Goal: Find specific page/section: Find specific page/section

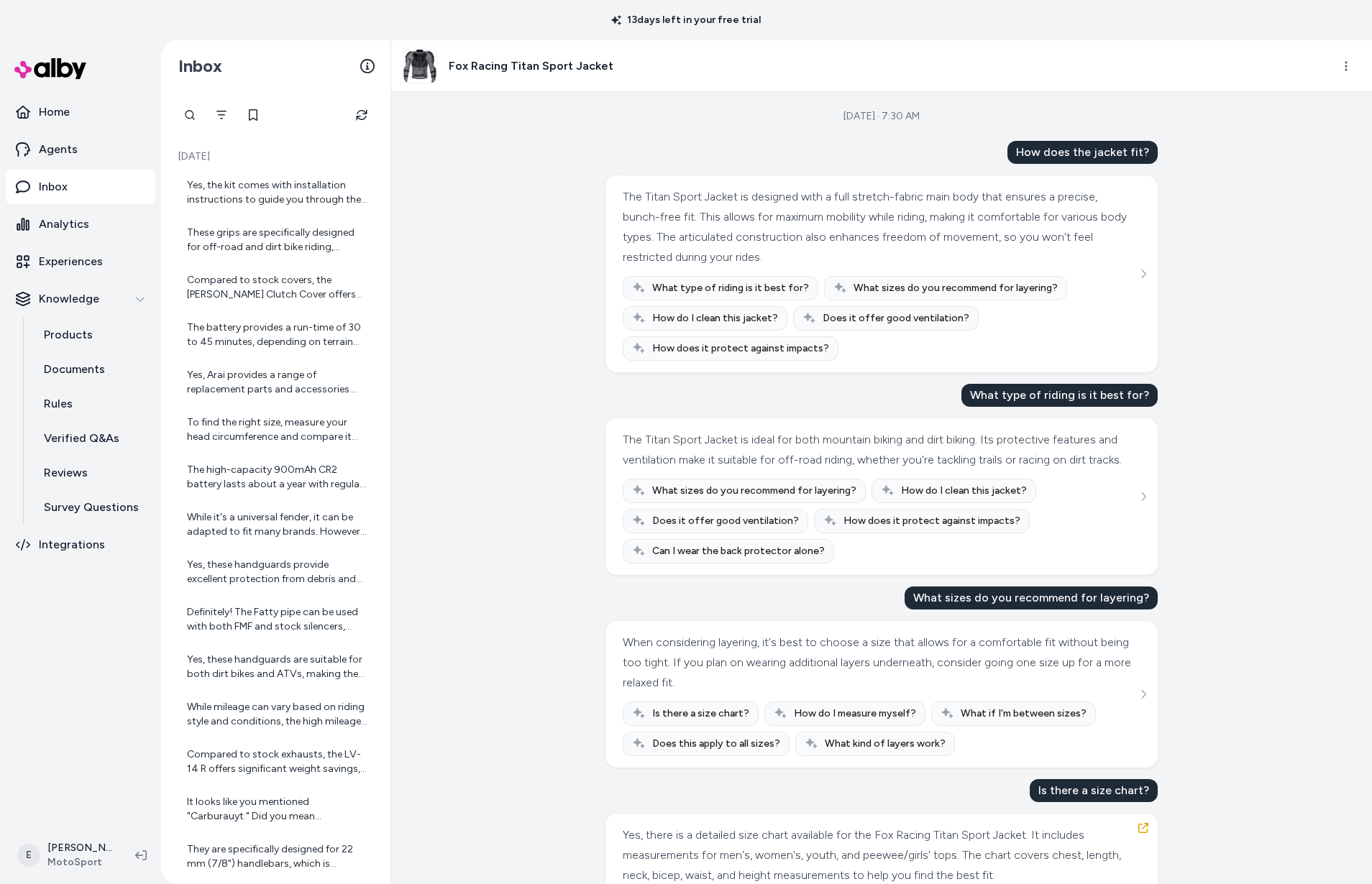
scroll to position [714, 0]
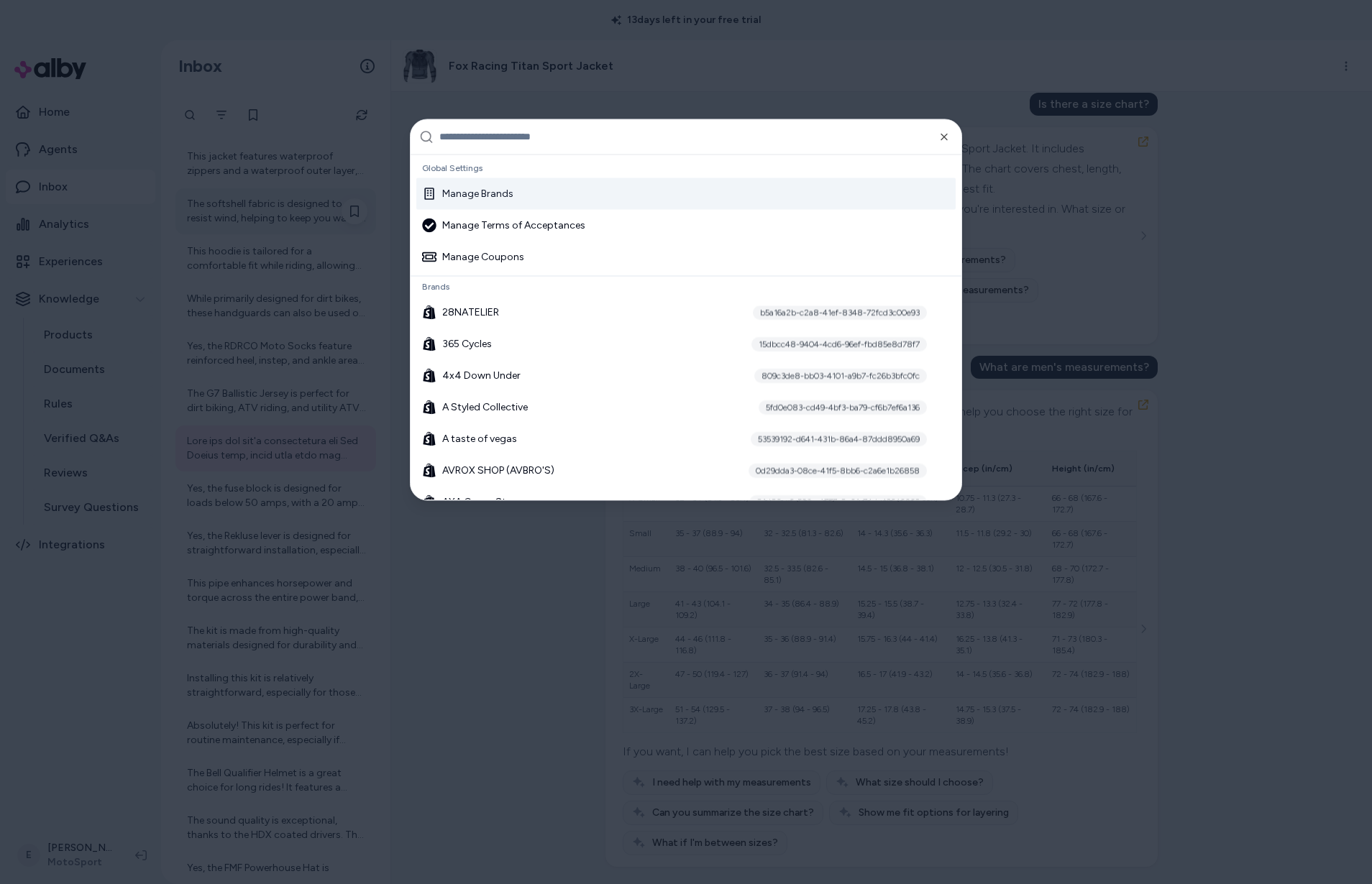
type input "**********"
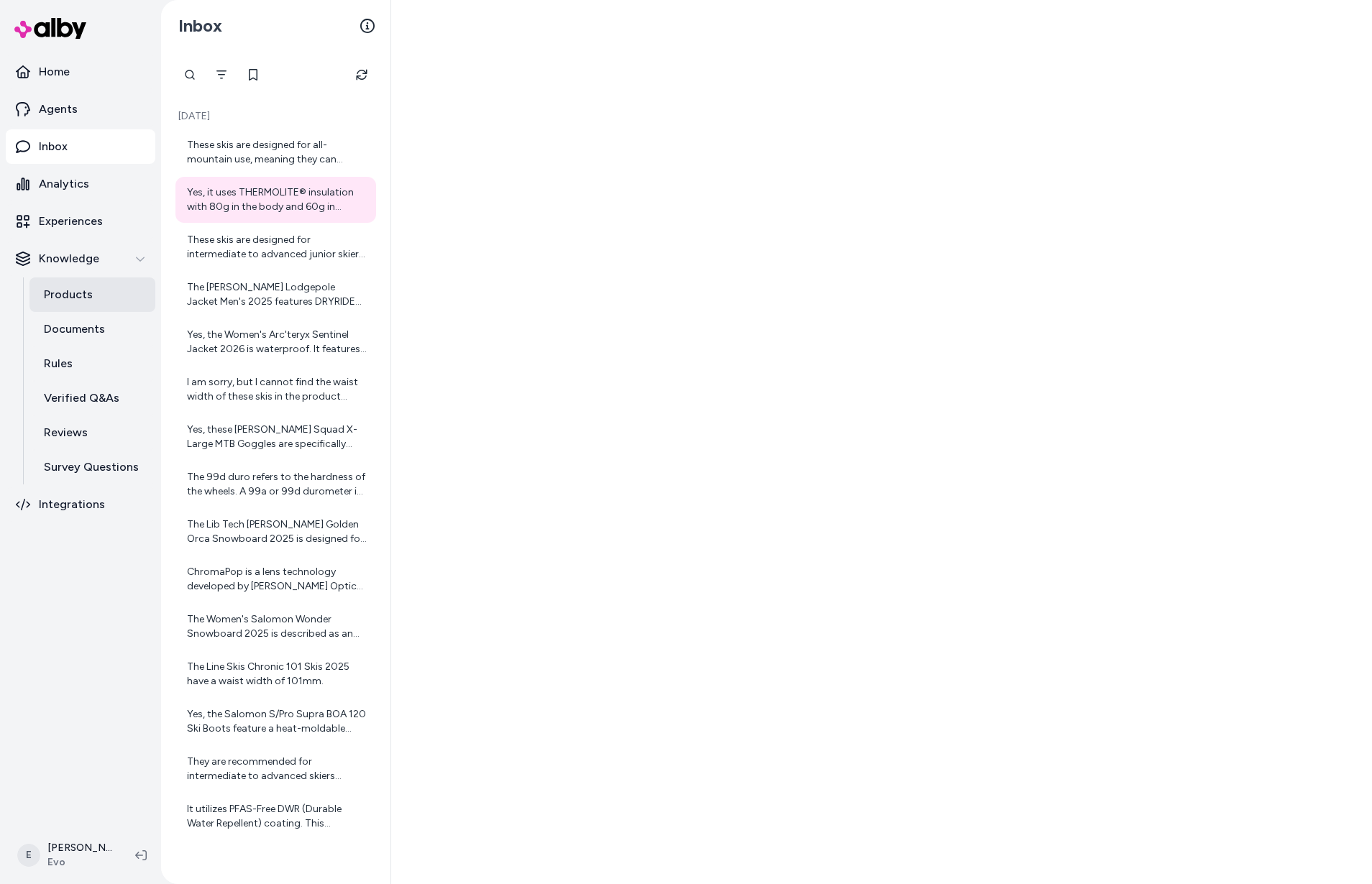
click at [85, 305] on link "Products" at bounding box center [92, 295] width 126 height 34
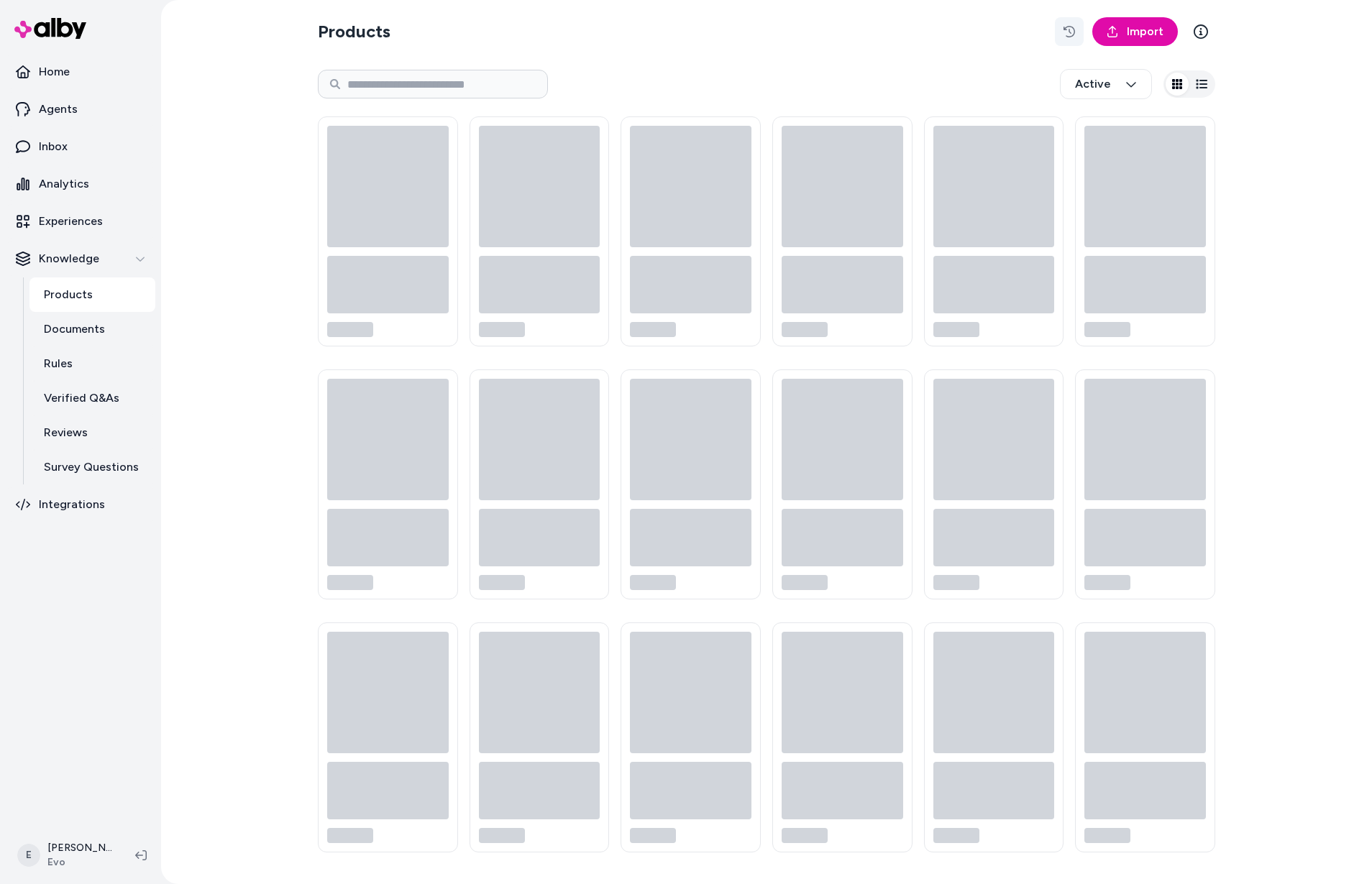
click at [1063, 28] on button "button" at bounding box center [1069, 31] width 29 height 29
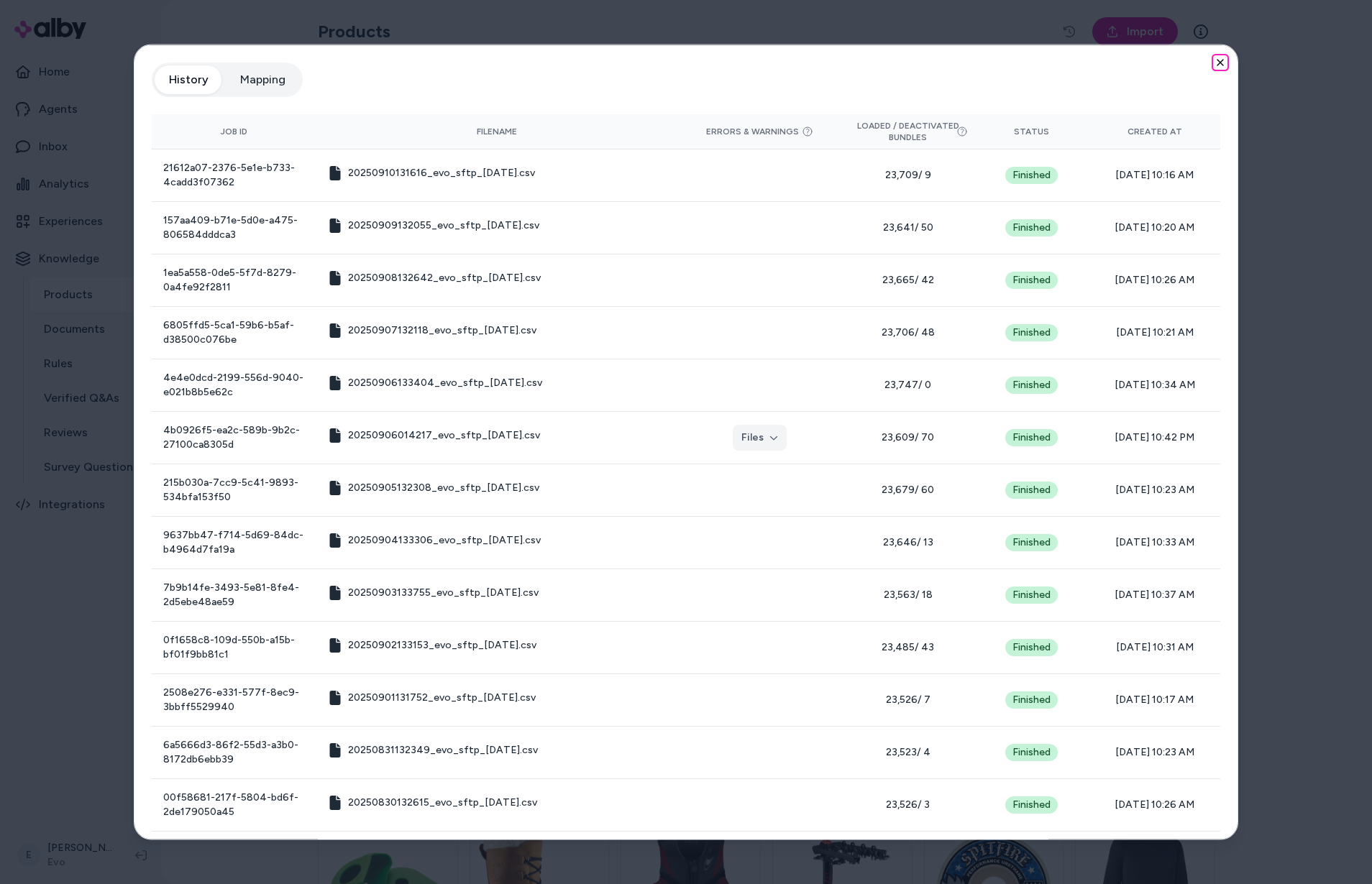
click at [1222, 60] on icon "button" at bounding box center [1220, 63] width 12 height 12
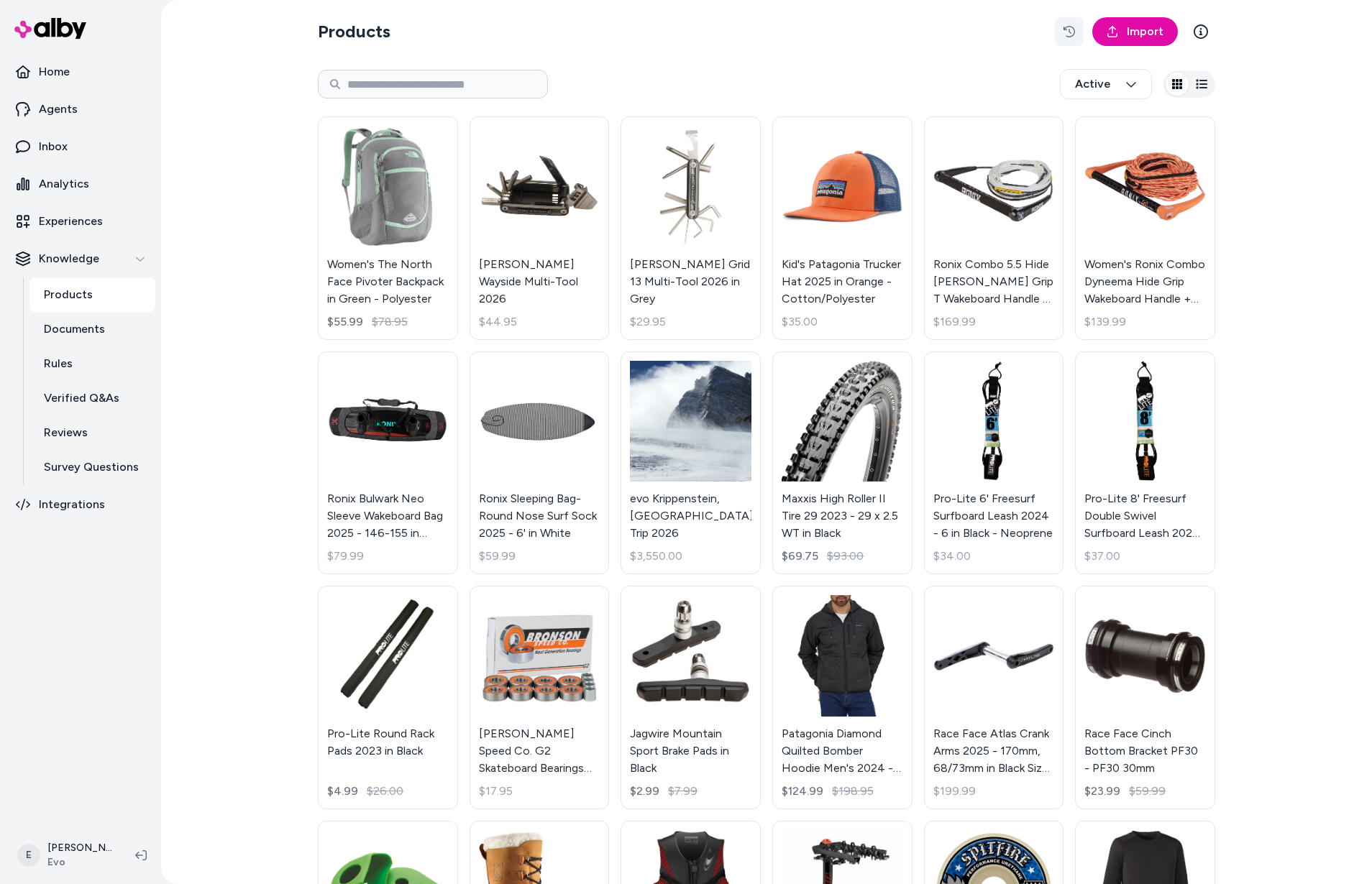
click at [1064, 36] on icon "button" at bounding box center [1069, 31] width 12 height 12
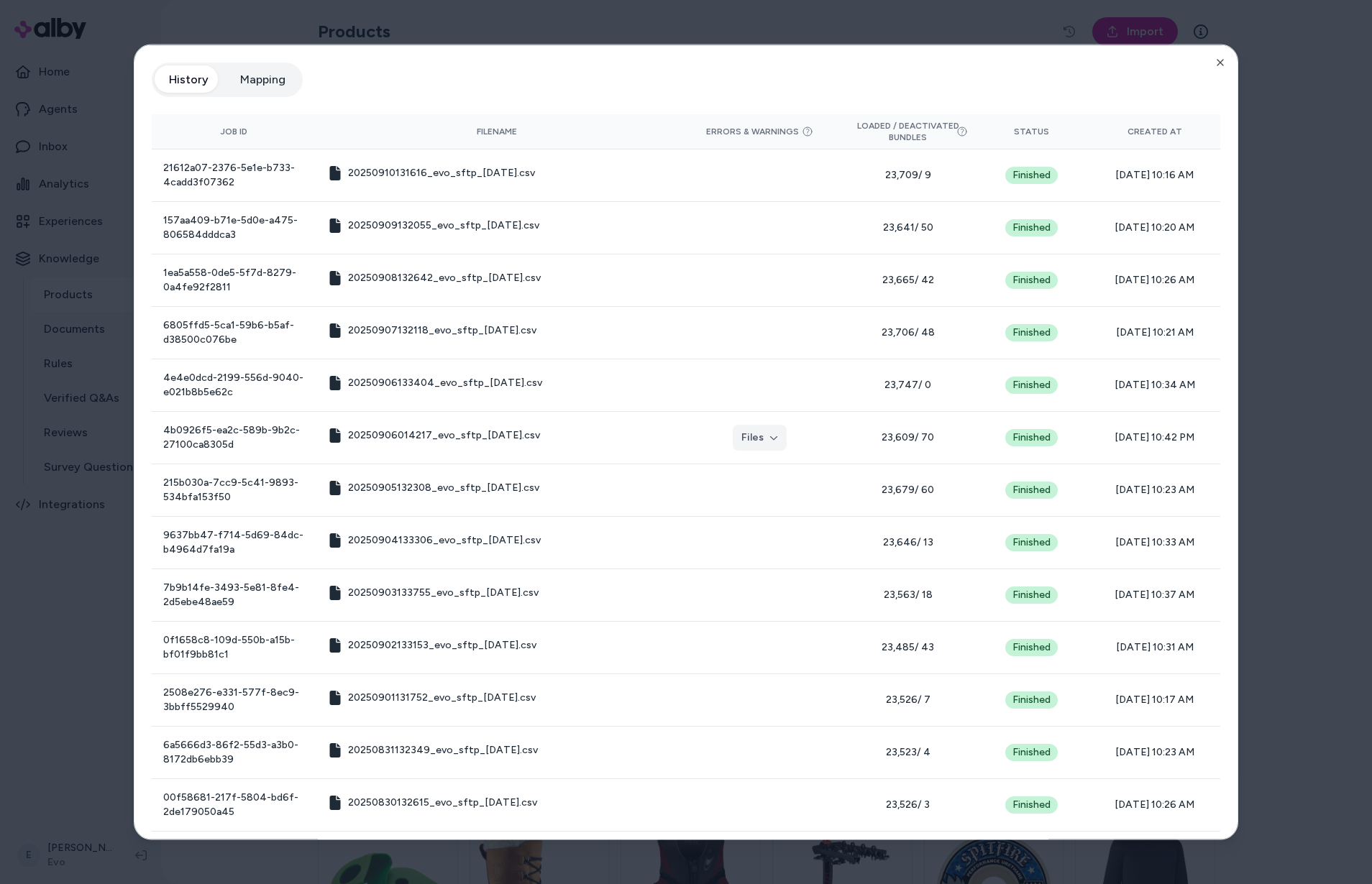
click at [1305, 210] on div at bounding box center [686, 442] width 1372 height 884
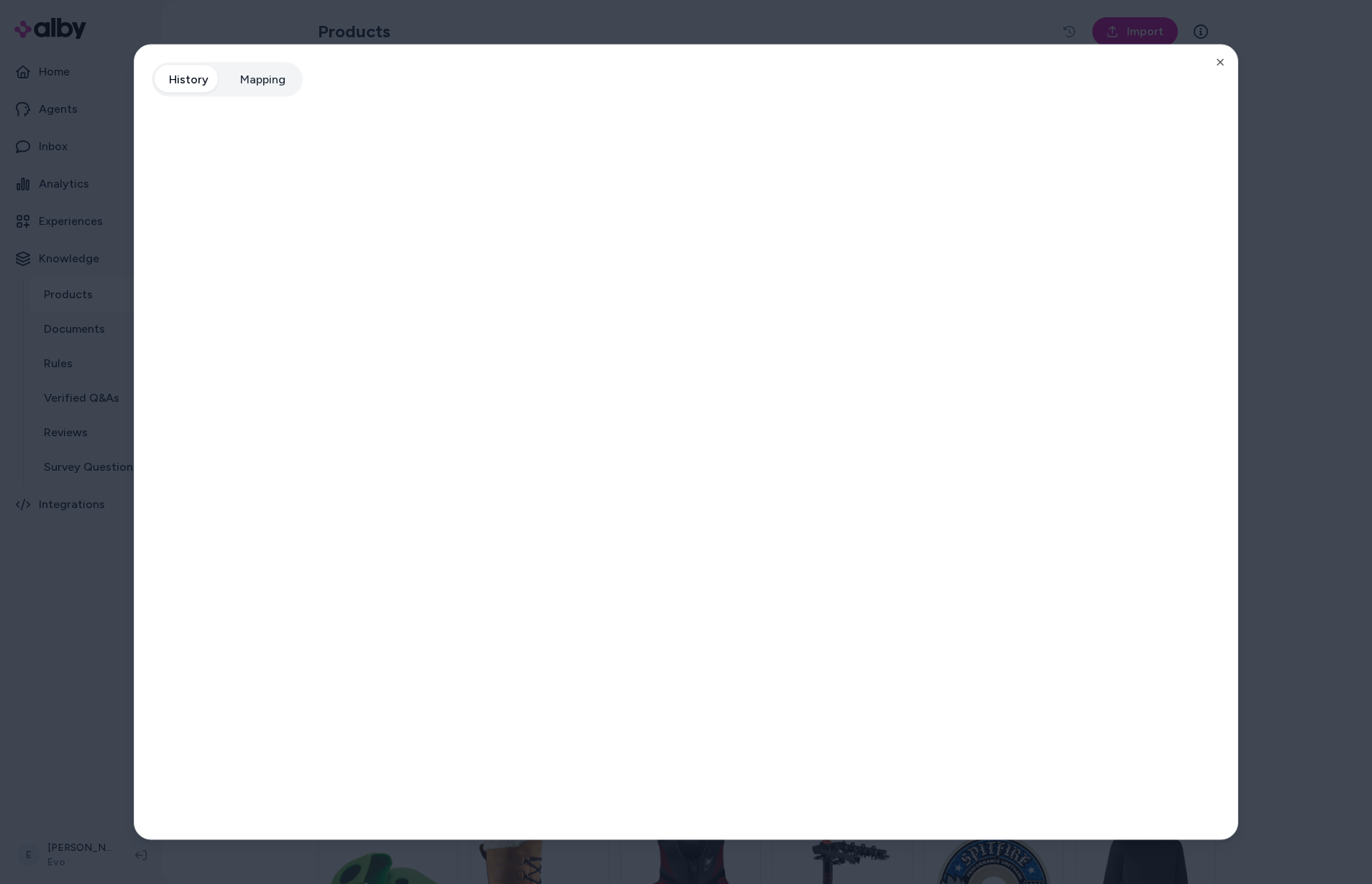
click at [1305, 210] on div at bounding box center [686, 442] width 1372 height 884
